Goal: Task Accomplishment & Management: Manage account settings

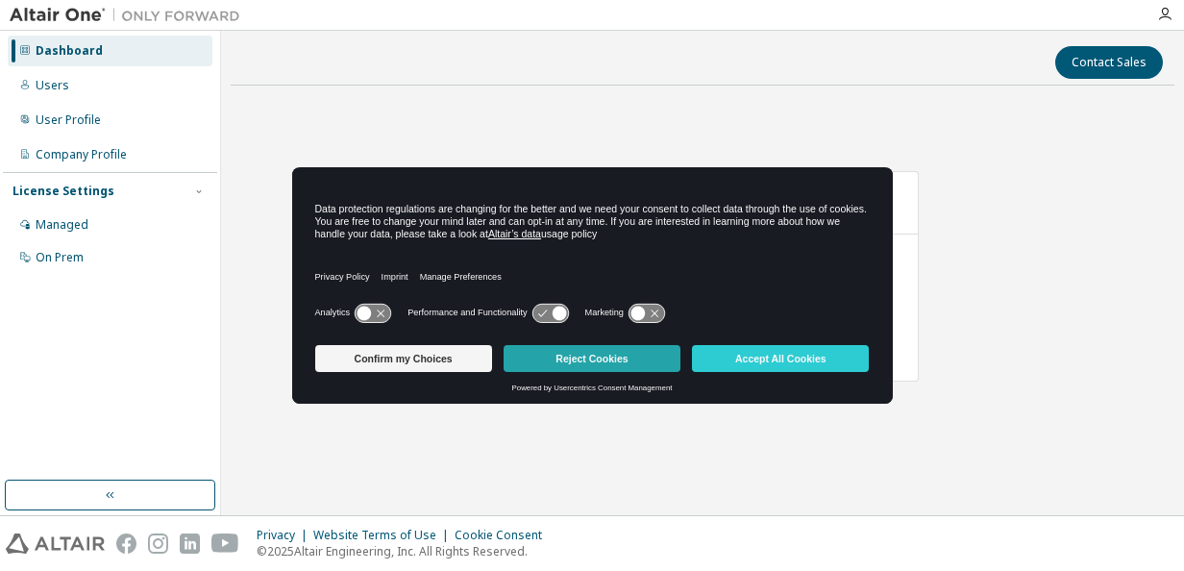
click at [578, 360] on button "Reject Cookies" at bounding box center [592, 358] width 177 height 27
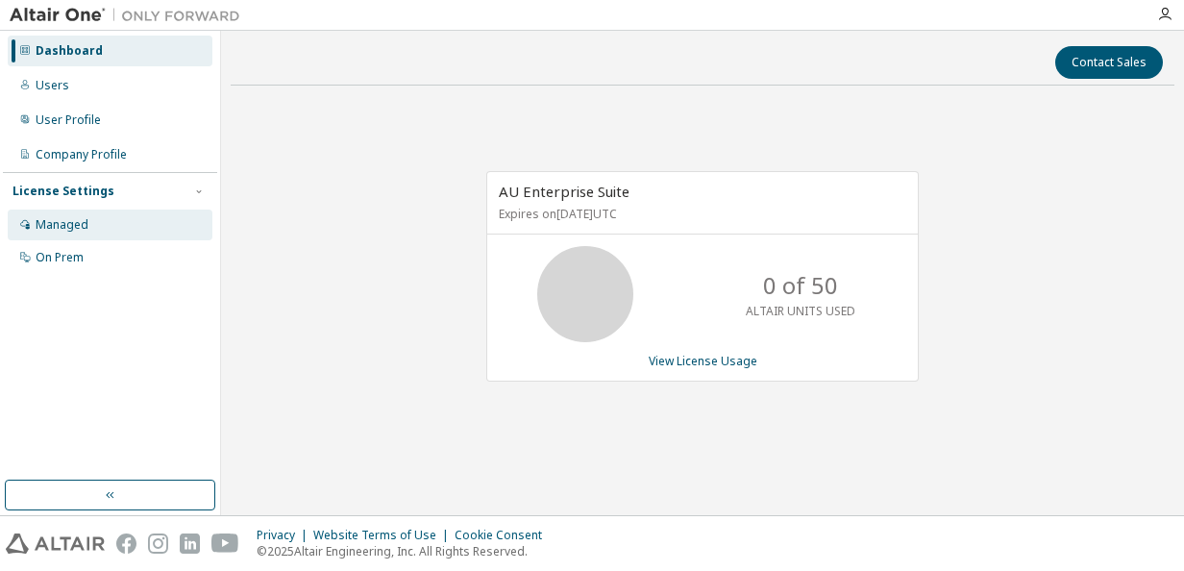
click at [85, 215] on div "Managed" at bounding box center [110, 225] width 205 height 31
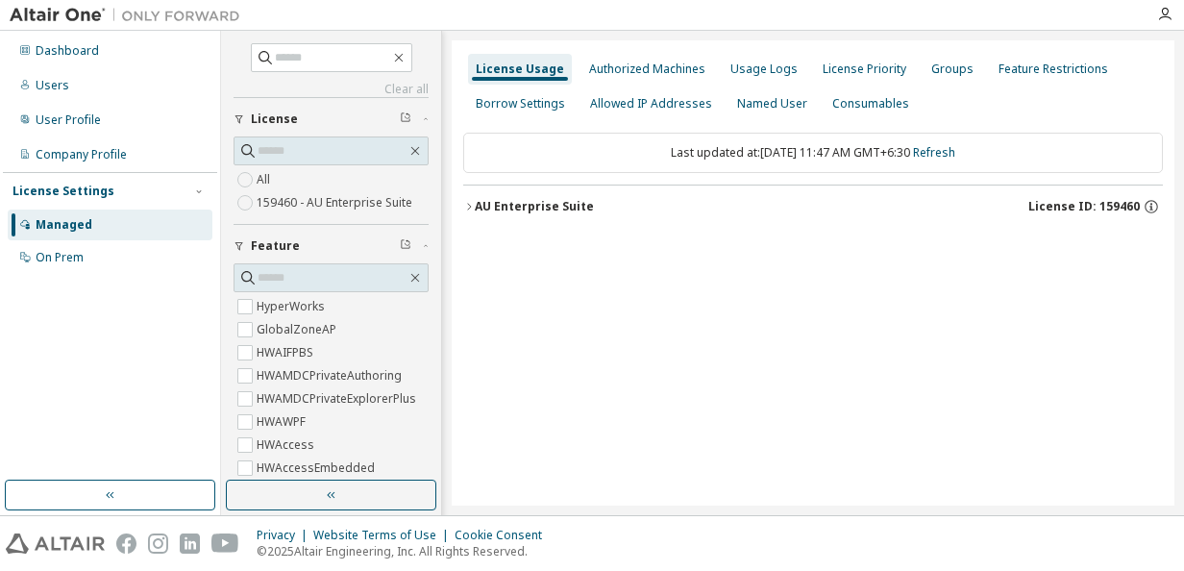
click at [473, 206] on icon "button" at bounding box center [469, 207] width 12 height 12
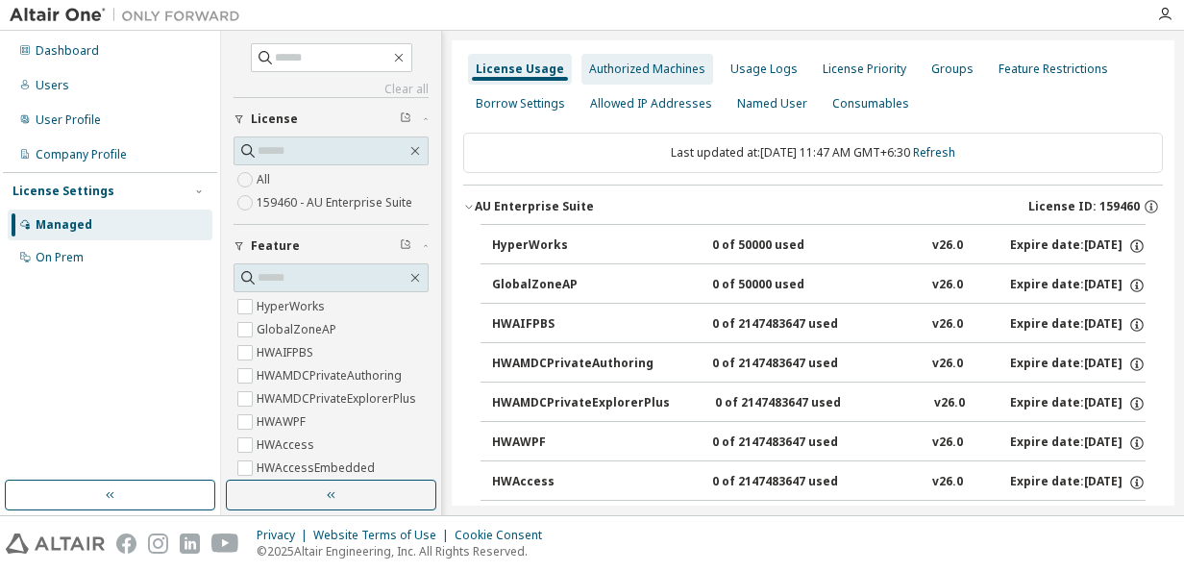
click at [645, 78] on div "Authorized Machines" at bounding box center [648, 69] width 132 height 31
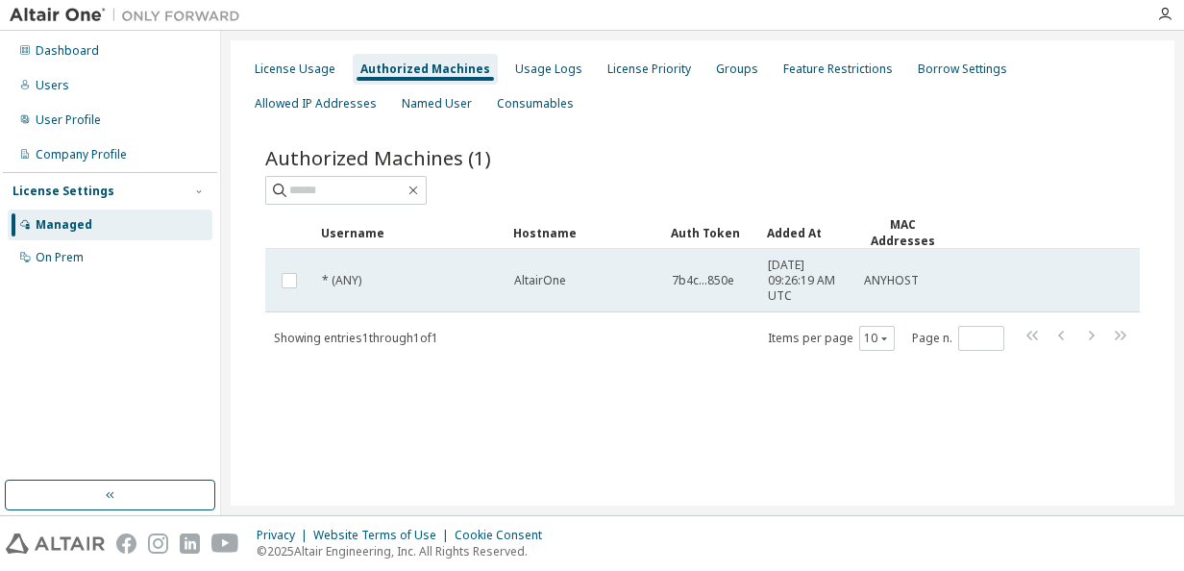
click at [661, 257] on td "AltairOne" at bounding box center [585, 280] width 158 height 63
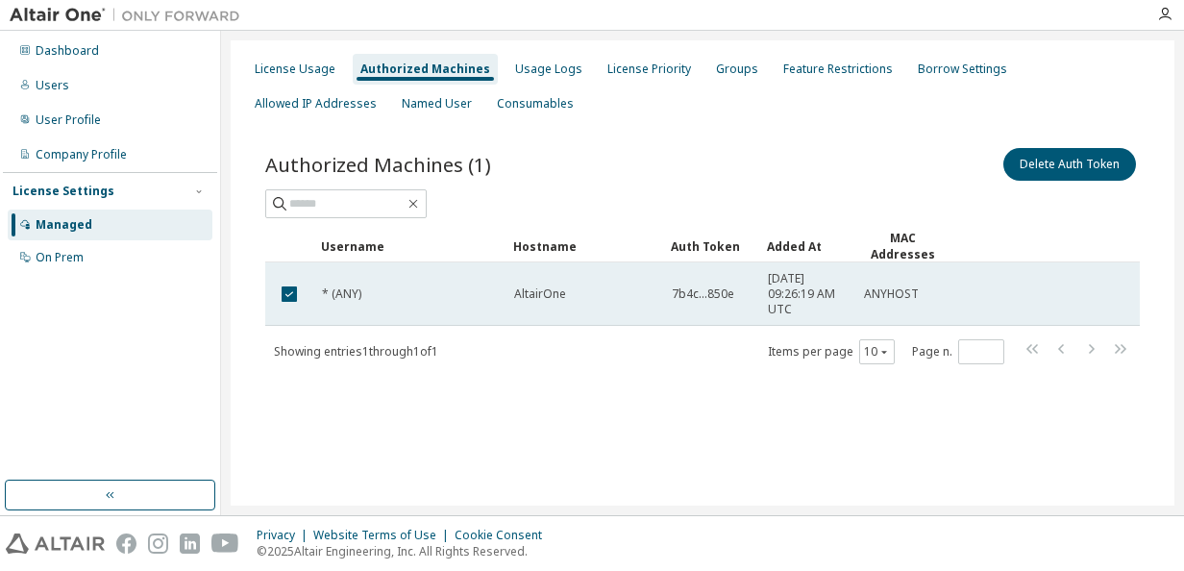
click at [617, 303] on td "AltairOne" at bounding box center [585, 293] width 158 height 63
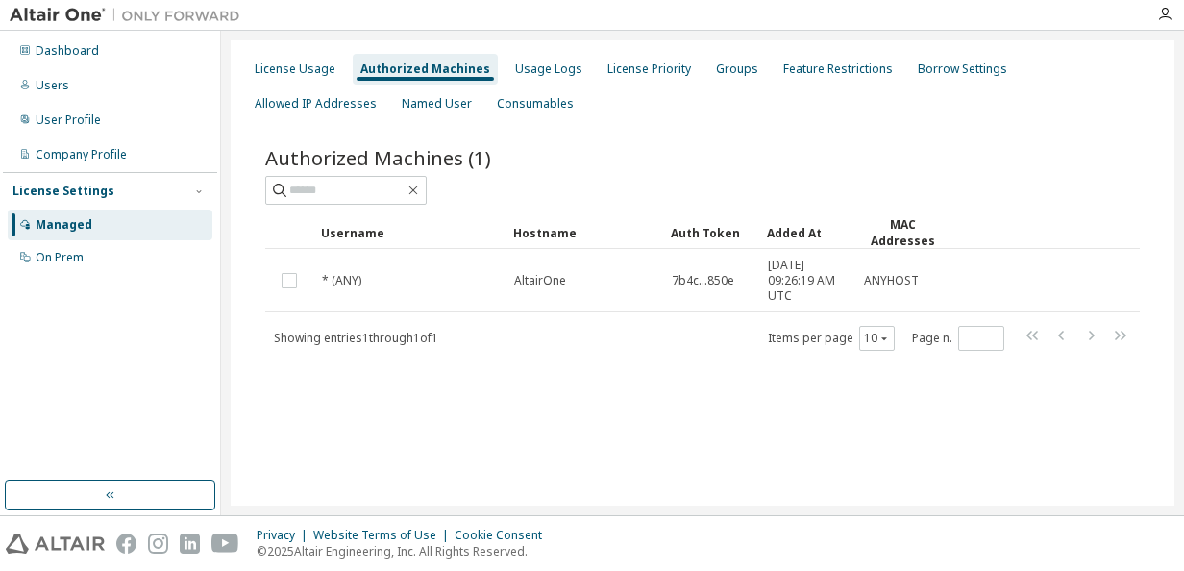
click at [617, 303] on td "AltairOne" at bounding box center [585, 280] width 158 height 63
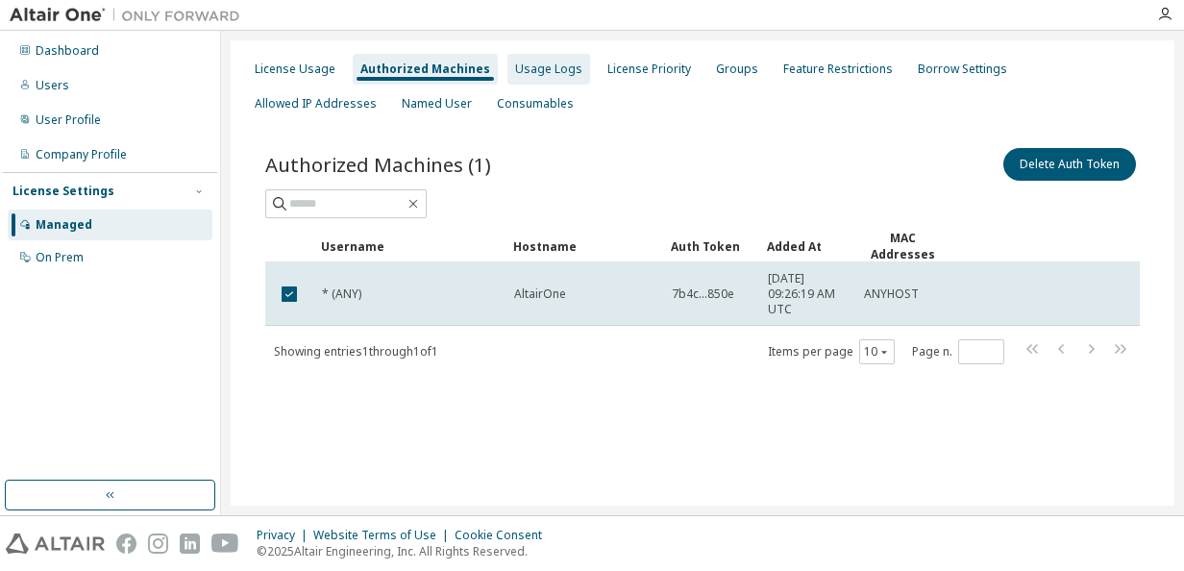
click at [533, 63] on div "Usage Logs" at bounding box center [548, 69] width 67 height 15
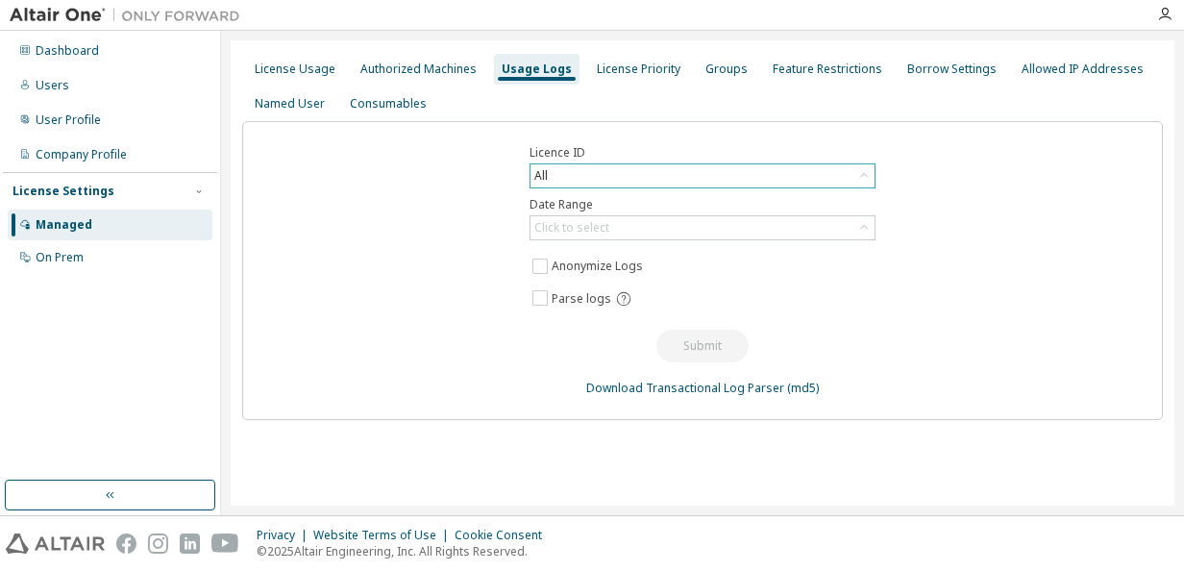
click at [598, 171] on div "All" at bounding box center [703, 175] width 344 height 23
click at [311, 76] on div "License Usage" at bounding box center [295, 69] width 81 height 15
